Goal: Information Seeking & Learning: Check status

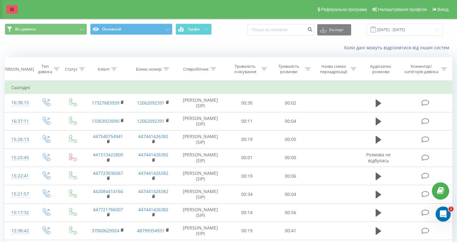
click at [12, 8] on icon at bounding box center [12, 9] width 4 height 4
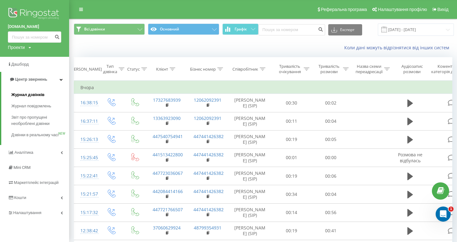
click at [27, 94] on span "Журнал дзвінків" at bounding box center [27, 95] width 33 height 6
